Goal: Information Seeking & Learning: Learn about a topic

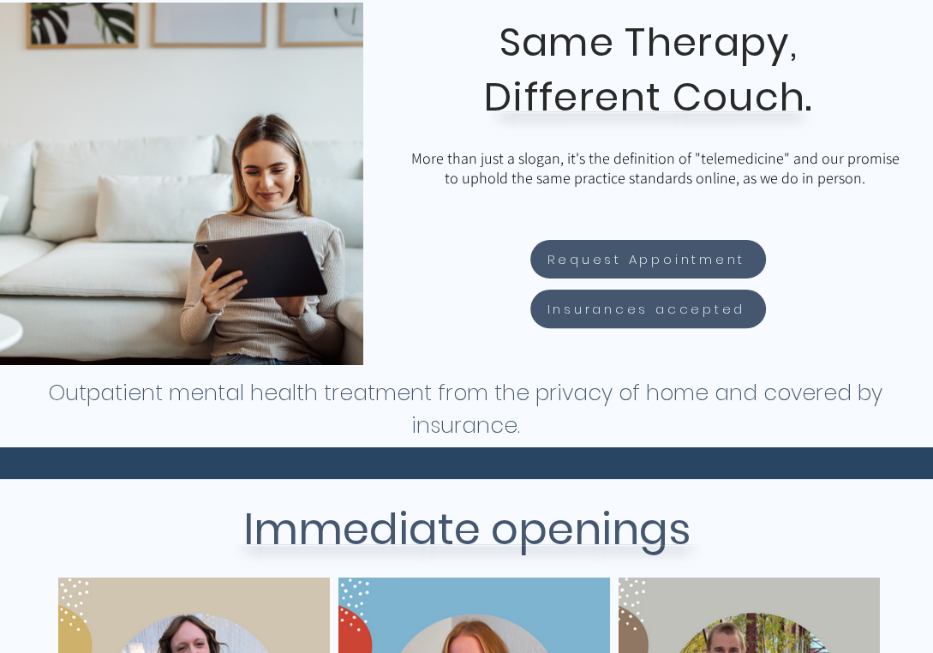
scroll to position [343, 0]
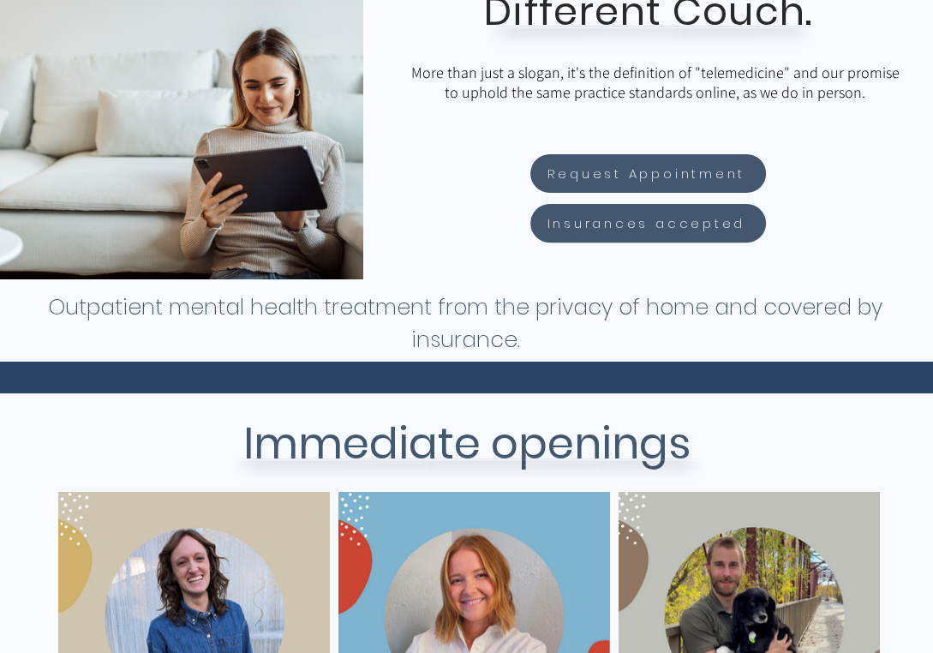
drag, startPoint x: 53, startPoint y: 309, endPoint x: 591, endPoint y: 318, distance: 537.9
click at [665, 340] on h1 "Outpatient mental health treatment from the privacy of home and covered by insu…" at bounding box center [465, 323] width 837 height 65
click at [579, 315] on h1 "Outpatient mental health treatment from the privacy of home and covered by insu…" at bounding box center [465, 323] width 837 height 65
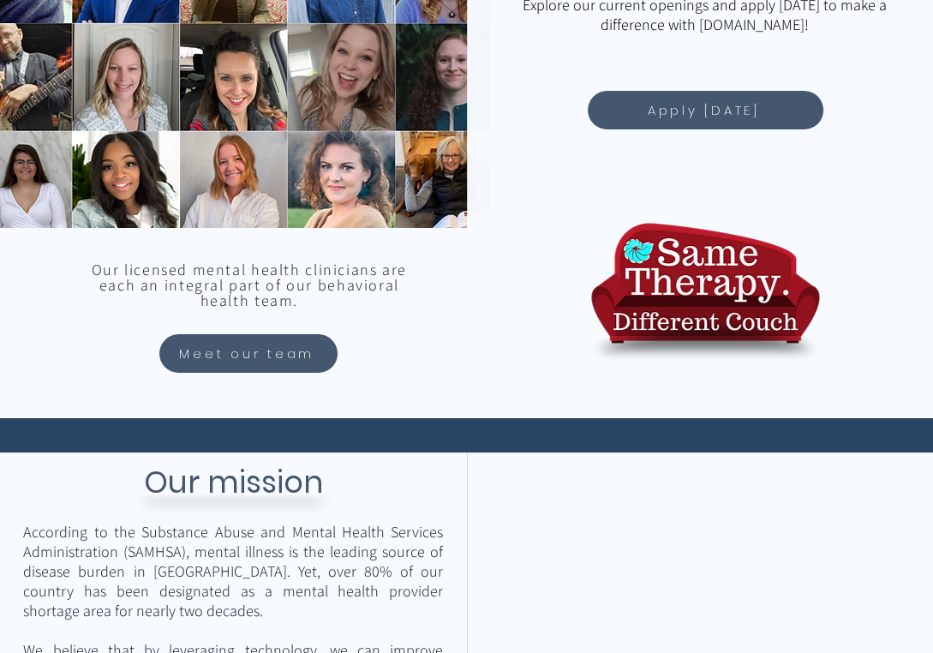
scroll to position [1713, 0]
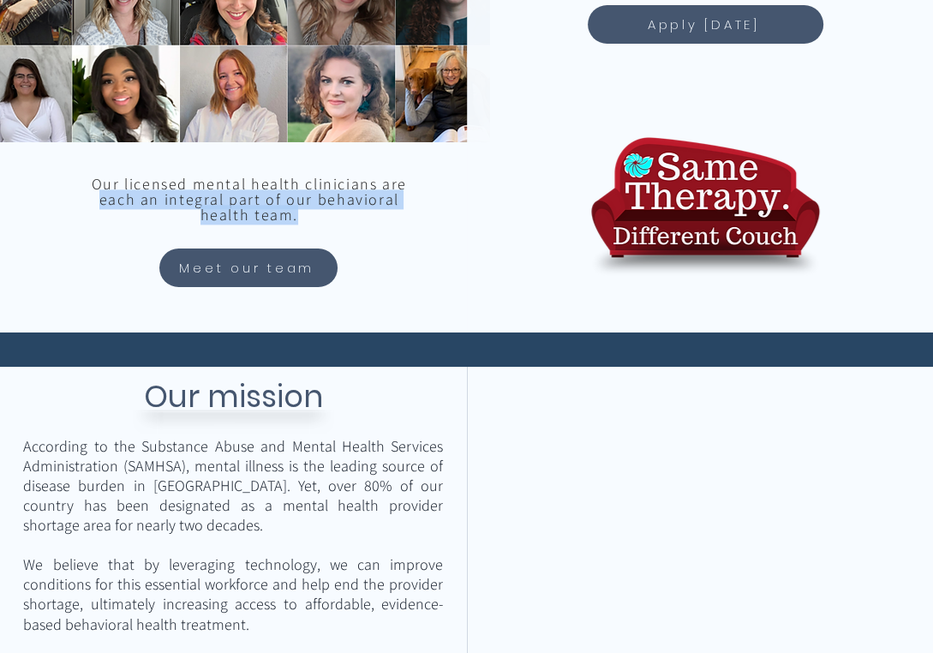
drag, startPoint x: 75, startPoint y: 199, endPoint x: 272, endPoint y: 210, distance: 197.3
click at [272, 210] on p "Our licensed mental health clinicians are each an integral part of our behavior…" at bounding box center [248, 199] width 347 height 46
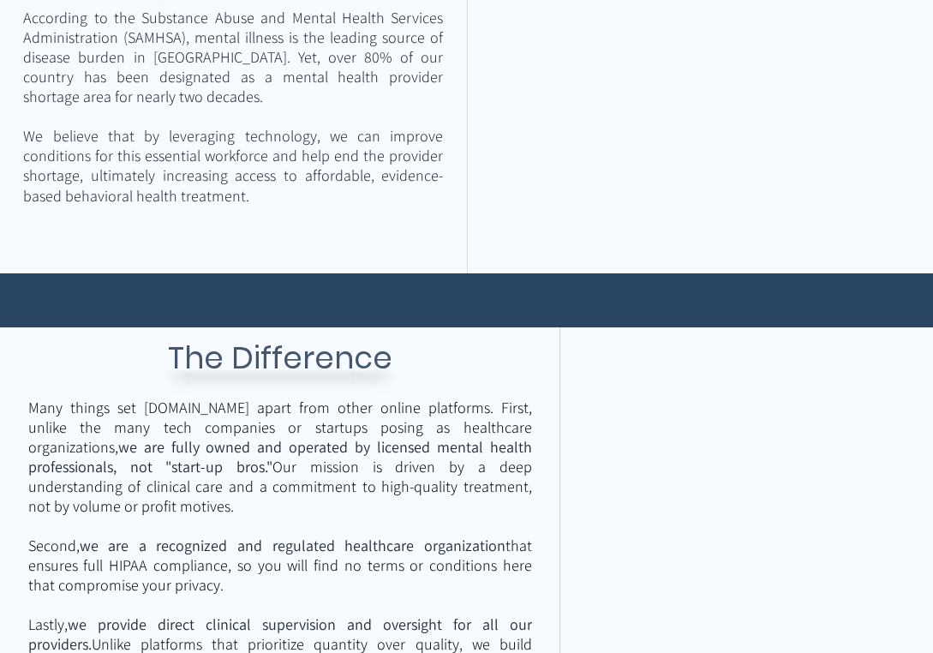
scroll to position [2312, 0]
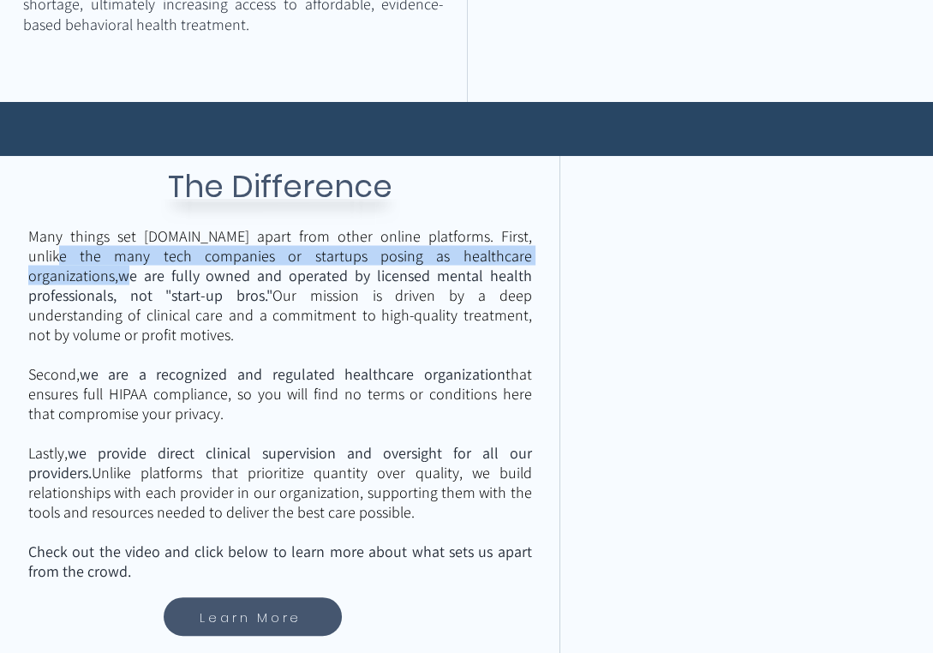
drag, startPoint x: 39, startPoint y: 248, endPoint x: 134, endPoint y: 272, distance: 98.3
click at [134, 272] on span "Many things set [DOMAIN_NAME] apart from other online platforms. First, unlike …" at bounding box center [280, 323] width 504 height 197
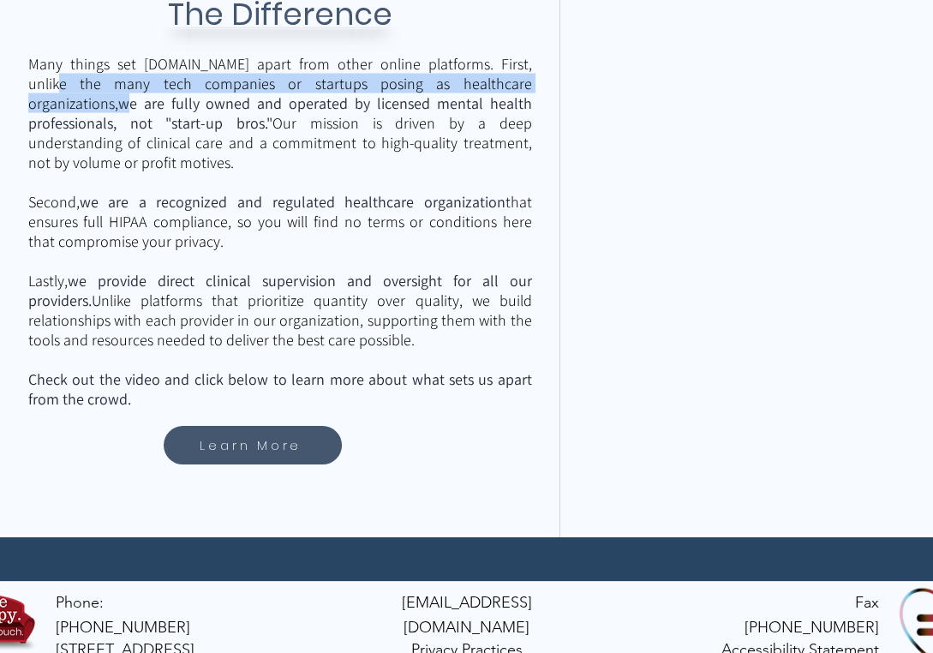
scroll to position [2508, 0]
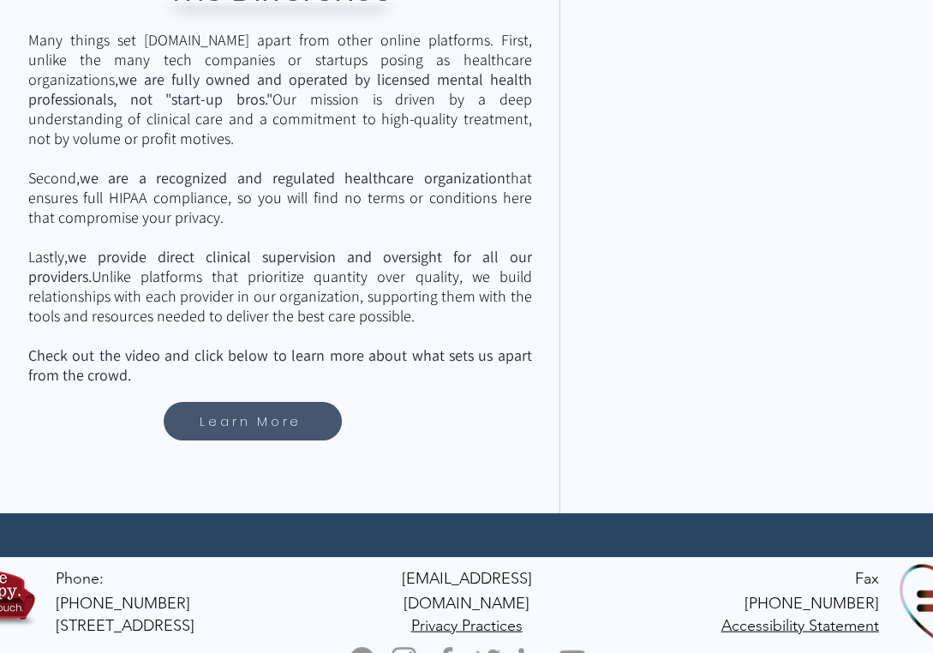
click at [136, 320] on span "Lastly, we provide direct clinical supervision and oversight for all our provid…" at bounding box center [280, 286] width 504 height 79
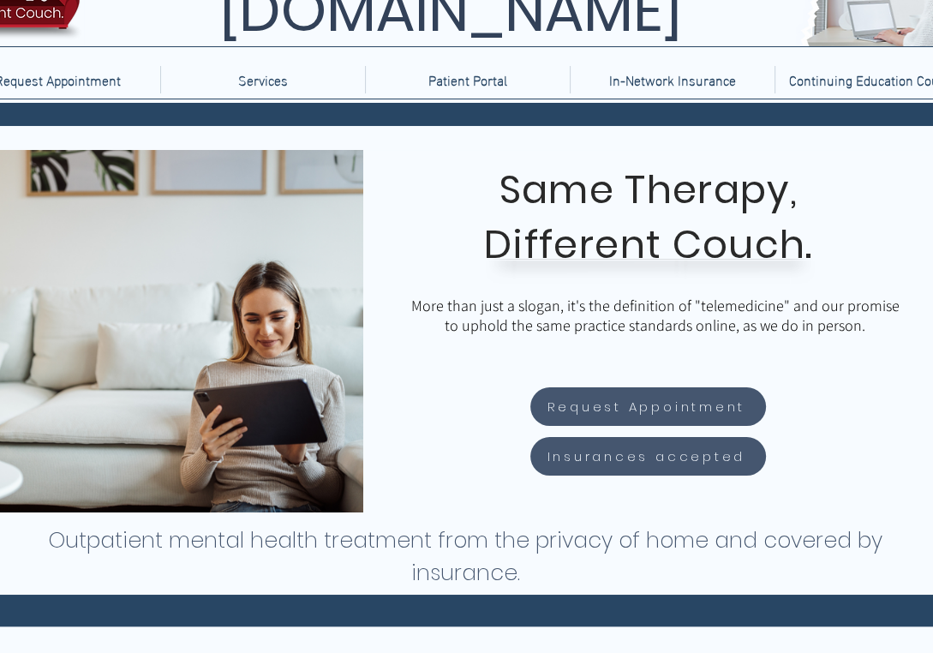
scroll to position [0, 0]
